Goal: Navigation & Orientation: Find specific page/section

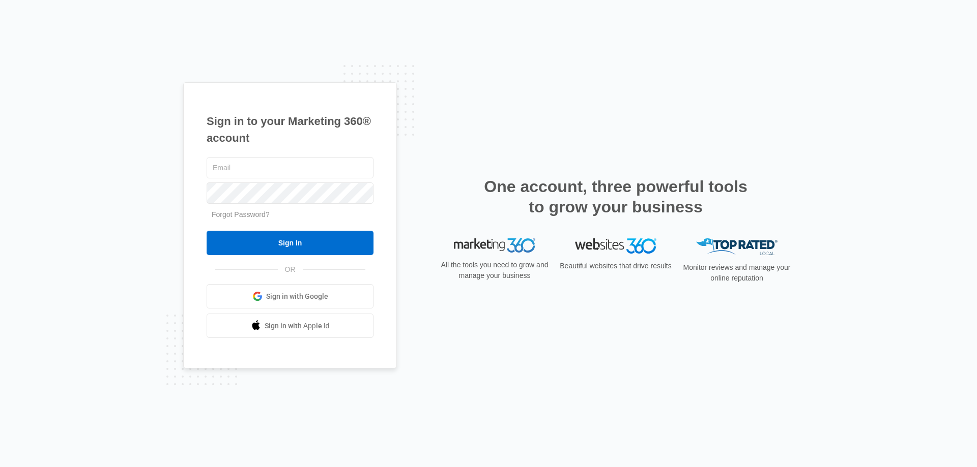
type input "[PERSON_NAME][EMAIL_ADDRESS][DOMAIN_NAME]"
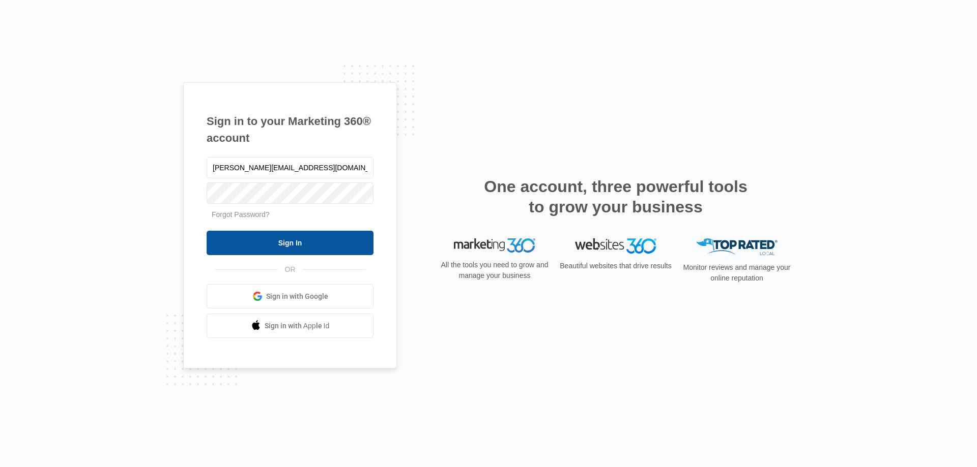
click at [249, 237] on input "Sign In" at bounding box center [290, 243] width 167 height 24
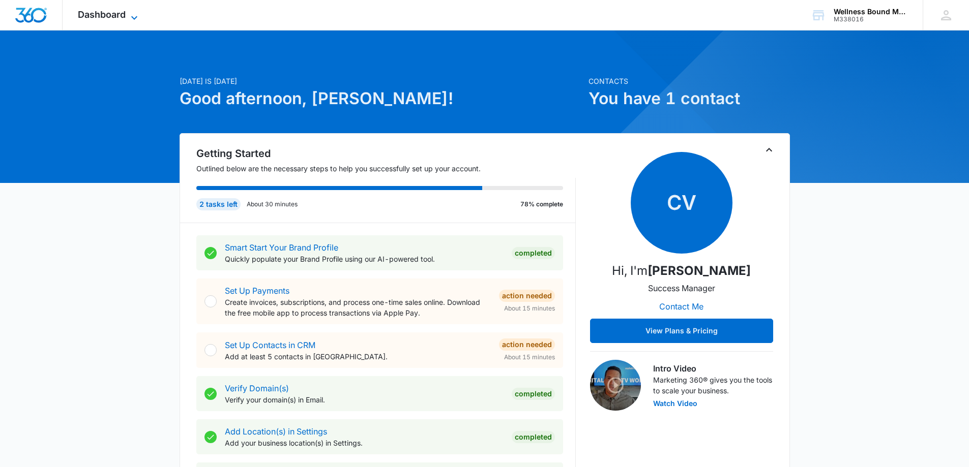
click at [98, 11] on span "Dashboard" at bounding box center [102, 14] width 48 height 11
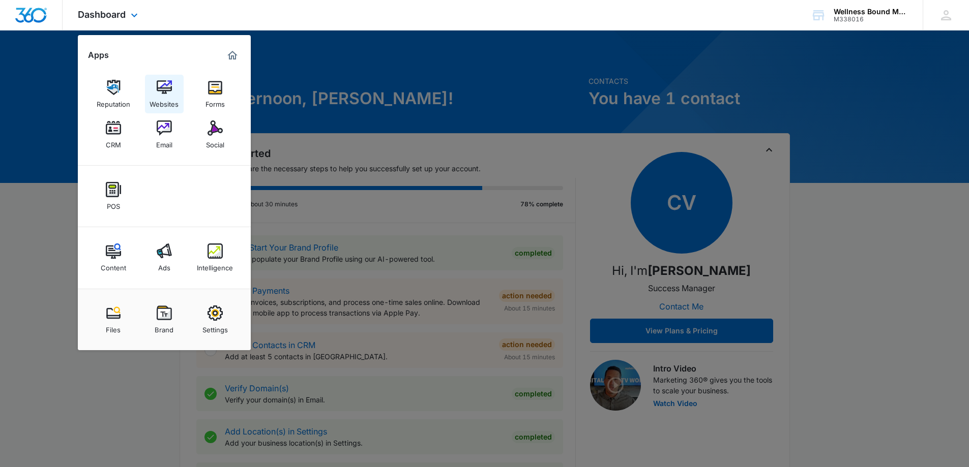
click at [165, 90] on img at bounding box center [164, 87] width 15 height 15
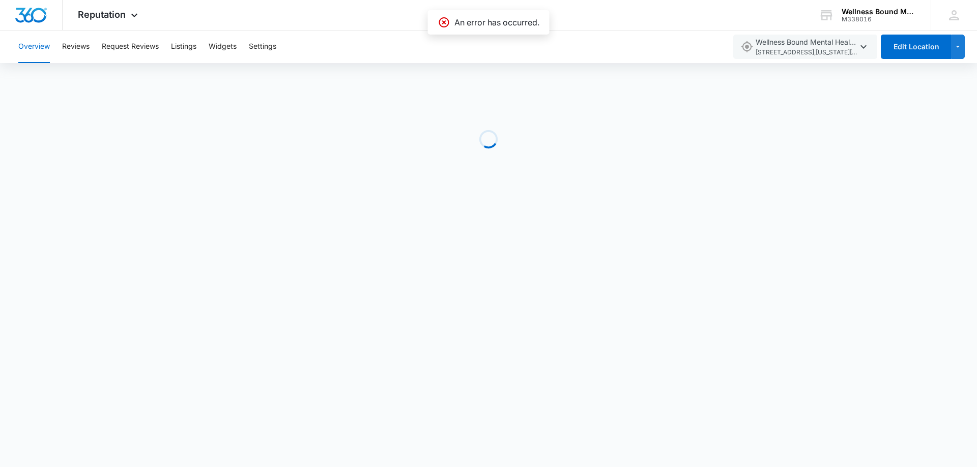
click at [440, 21] on icon at bounding box center [444, 22] width 12 height 12
click at [97, 16] on span "Reputation" at bounding box center [102, 14] width 48 height 11
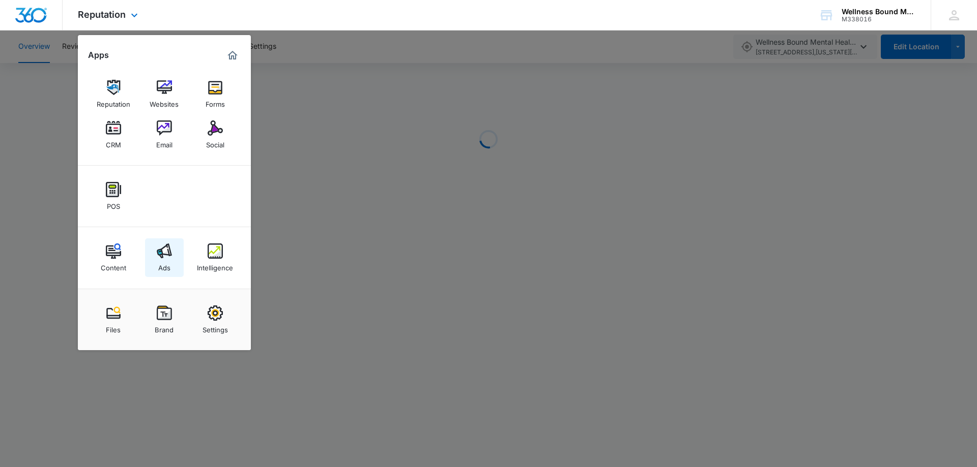
click at [163, 255] on img at bounding box center [164, 251] width 15 height 15
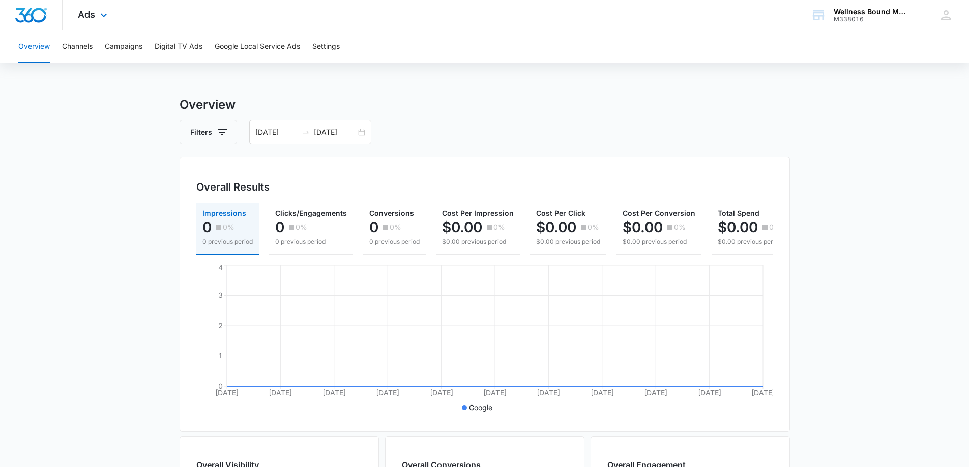
click at [101, 10] on div "Ads Apps Reputation Websites Forms CRM Email Social POS Content Ads Intelligenc…" at bounding box center [94, 15] width 63 height 30
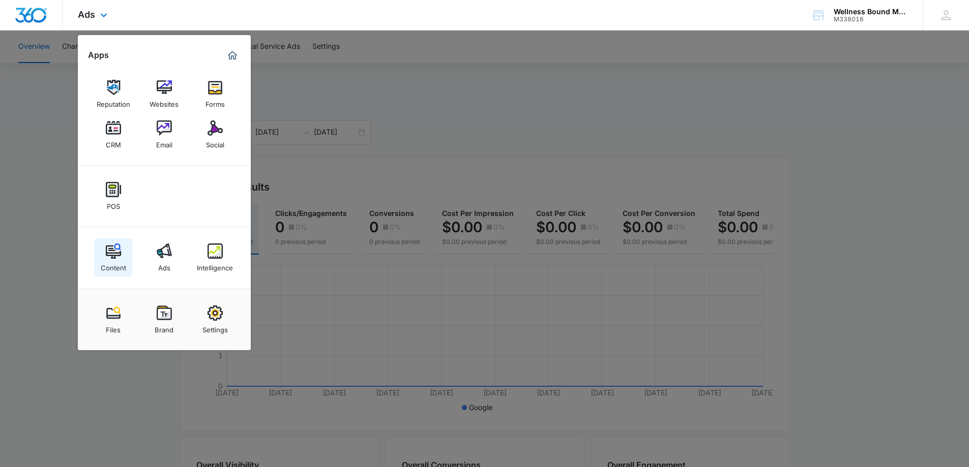
click at [107, 254] on img at bounding box center [113, 251] width 15 height 15
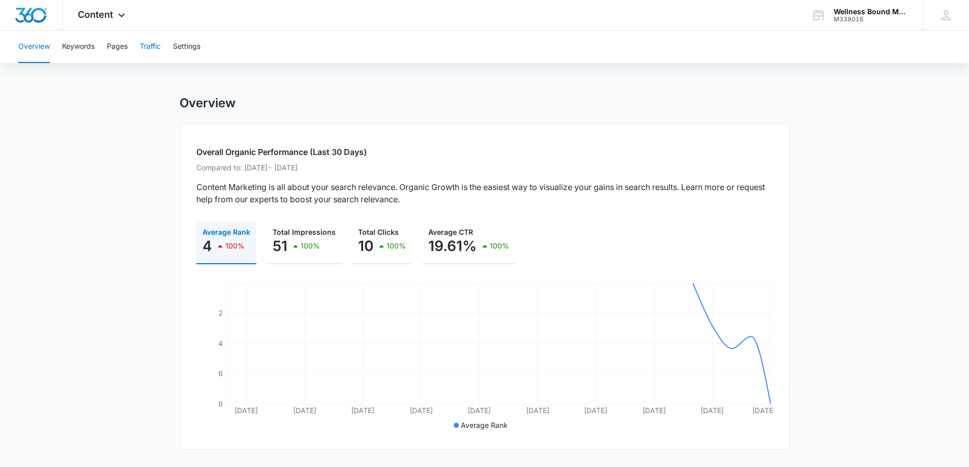
click at [152, 45] on button "Traffic" at bounding box center [150, 47] width 21 height 33
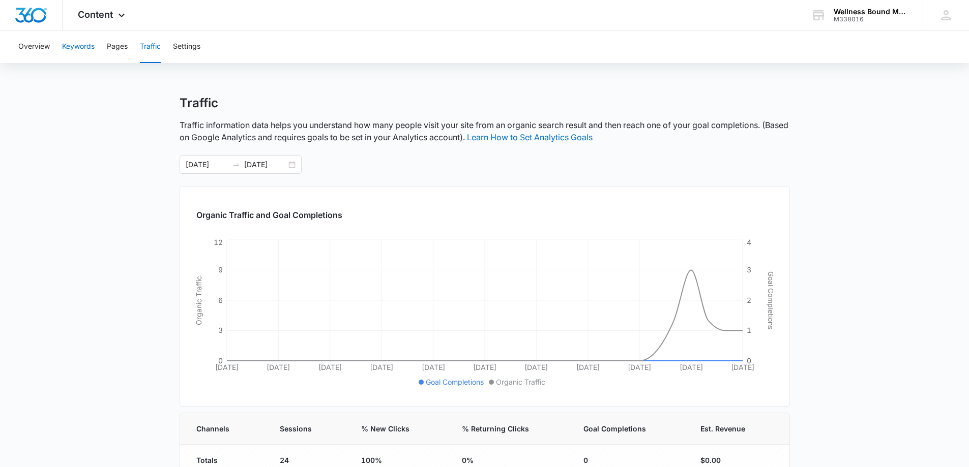
click at [71, 53] on button "Keywords" at bounding box center [78, 47] width 33 height 33
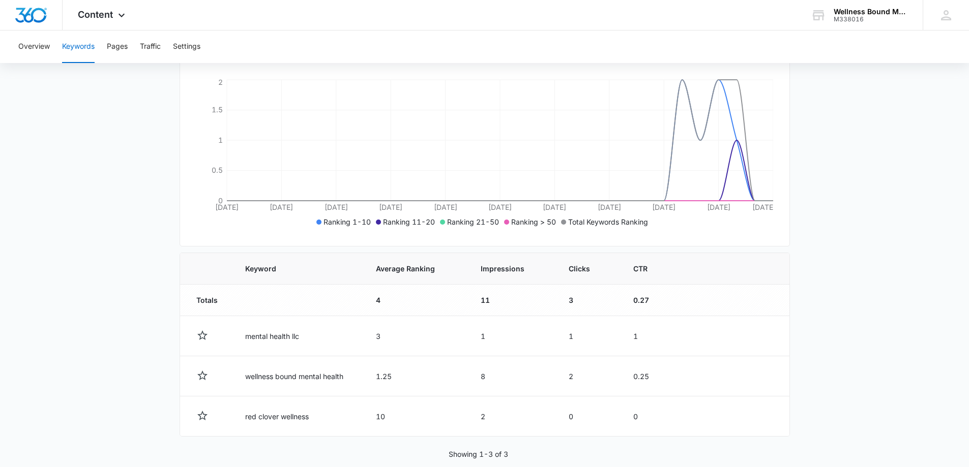
scroll to position [183, 0]
